Goal: Transaction & Acquisition: Book appointment/travel/reservation

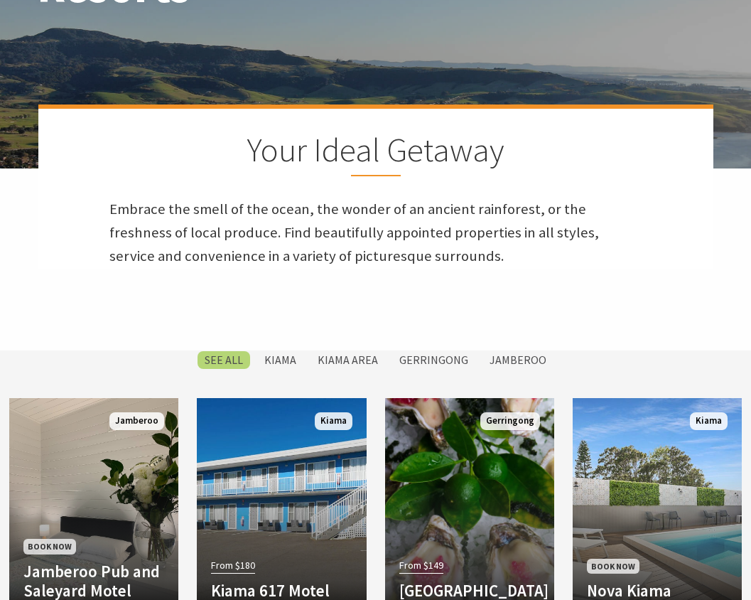
scroll to position [497, 0]
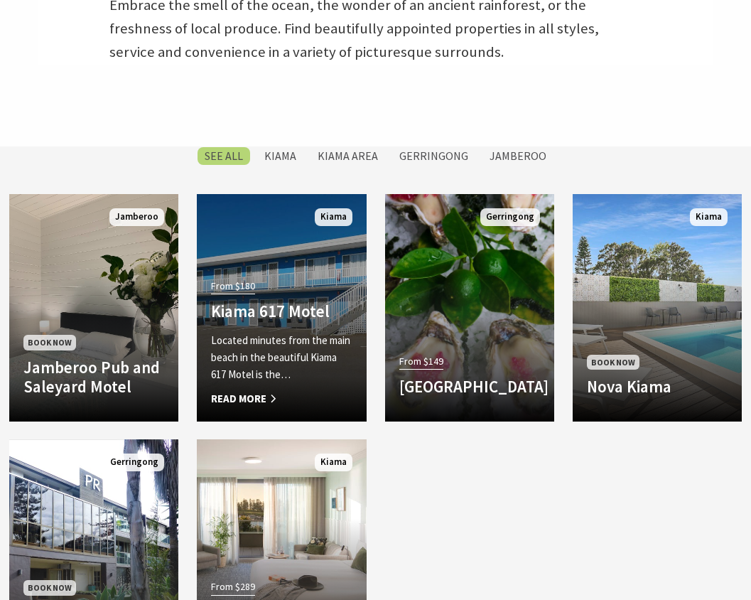
click at [262, 389] on div "Located minutes from the main beach in the beautiful Kiama 617 Motel is the… Re…" at bounding box center [281, 369] width 141 height 75
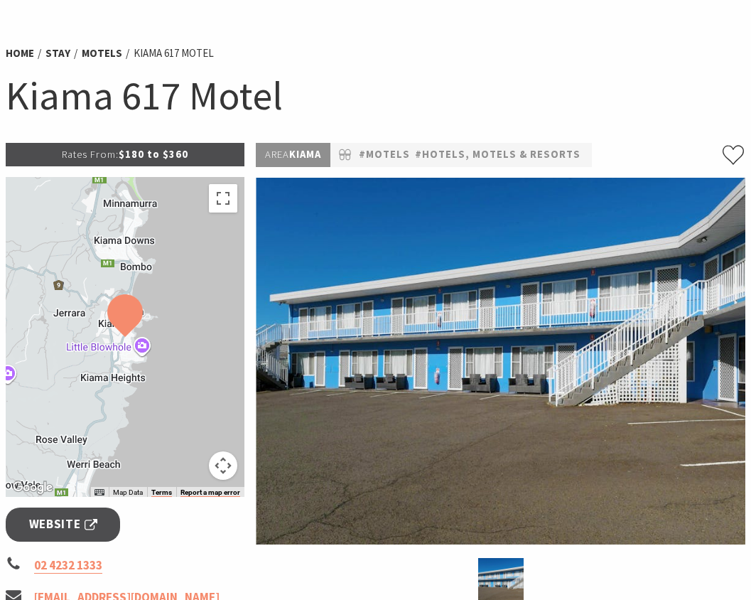
scroll to position [71, 0]
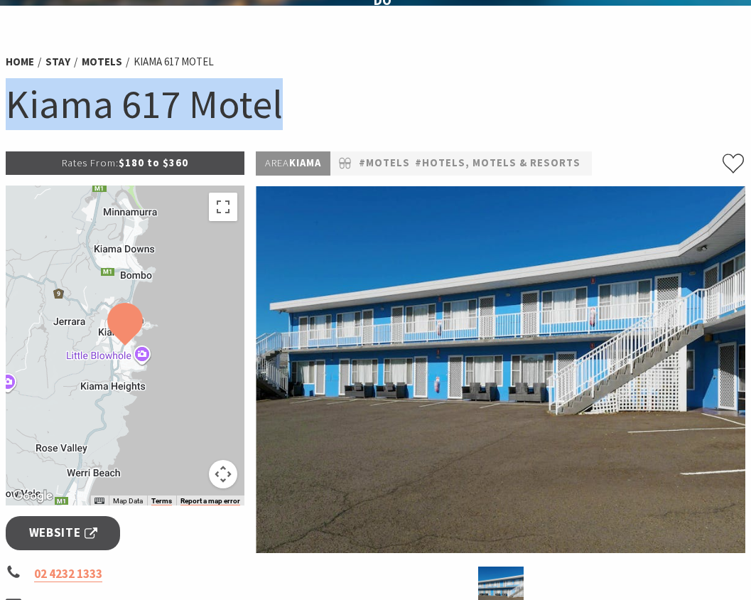
drag, startPoint x: 4, startPoint y: 97, endPoint x: 282, endPoint y: 109, distance: 278.1
click at [282, 109] on div "Home Stay Motels Kiama 617 Motel Kiama 617 Motel" at bounding box center [375, 98] width 751 height 107
copy h1 "Kiama 617 Motel"
